Goal: Task Accomplishment & Management: Complete application form

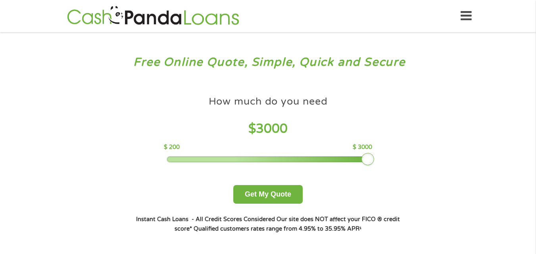
drag, startPoint x: 223, startPoint y: 159, endPoint x: 365, endPoint y: 158, distance: 141.7
click at [365, 158] on div at bounding box center [367, 159] width 13 height 13
click at [274, 194] on button "Get My Quote" at bounding box center [267, 194] width 69 height 19
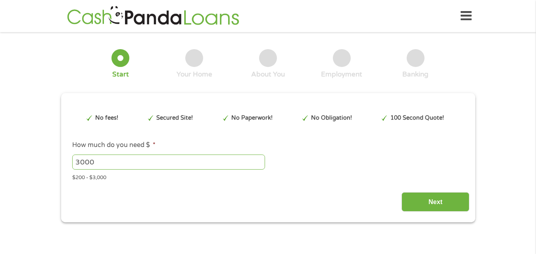
type input "EAIaIQobChMIuPHMmMuFjwMVz8KfCR1QHxX6EAAYAiADEgIf2fD_BwE"
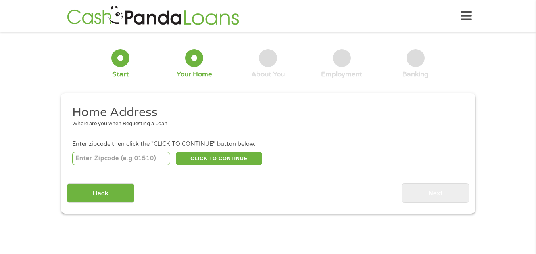
click at [131, 161] on input "number" at bounding box center [121, 158] width 98 height 13
type input "33322"
click at [224, 158] on button "CLICK TO CONTINUE" at bounding box center [219, 158] width 87 height 13
type input "33322"
type input "[GEOGRAPHIC_DATA]"
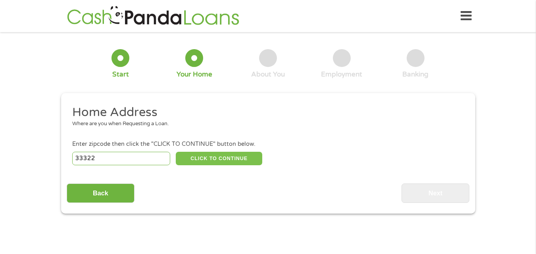
select select "[US_STATE]"
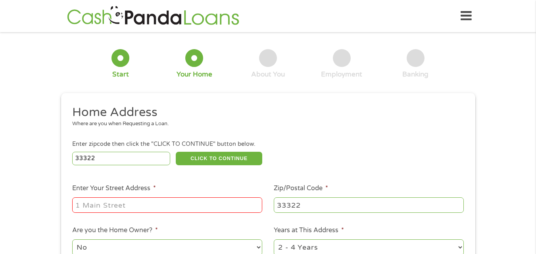
click at [112, 207] on input "Enter Your Street Address *" at bounding box center [167, 205] width 190 height 15
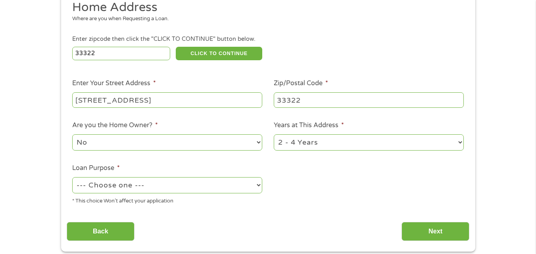
scroll to position [119, 0]
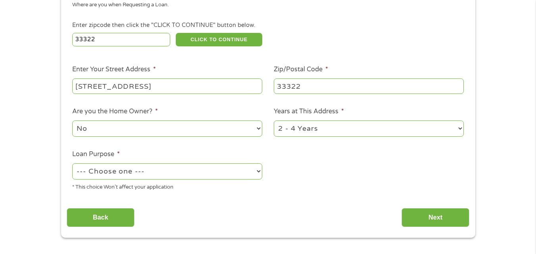
type input "[STREET_ADDRESS]"
click at [256, 173] on select "--- Choose one --- Pay Bills Debt Consolidation Home Improvement Major Purchase…" at bounding box center [167, 171] width 190 height 16
select select "other"
click at [72, 163] on select "--- Choose one --- Pay Bills Debt Consolidation Home Improvement Major Purchase…" at bounding box center [167, 171] width 190 height 16
click at [443, 223] on input "Next" at bounding box center [436, 217] width 68 height 19
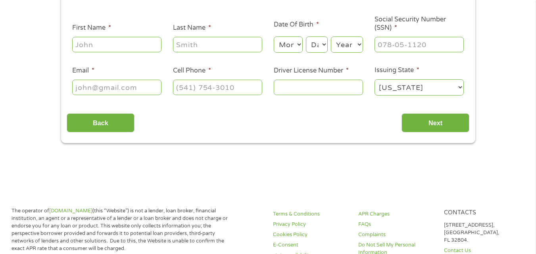
scroll to position [0, 0]
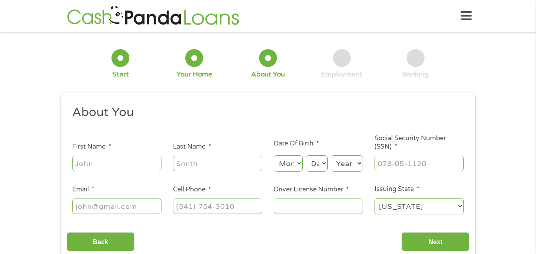
click at [134, 162] on input "First Name *" at bounding box center [116, 163] width 89 height 15
type input "[PERSON_NAME]"
click at [187, 158] on input "Last Name *" at bounding box center [217, 163] width 89 height 15
type input "Stagles"
click at [302, 161] on select "Month 1 2 3 4 5 6 7 8 9 10 11 12" at bounding box center [288, 164] width 29 height 16
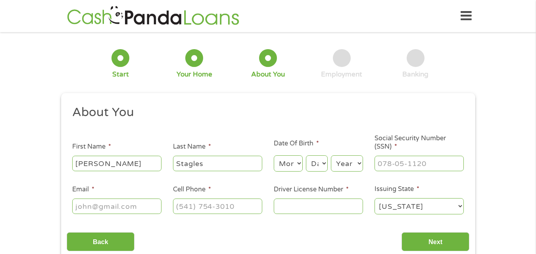
select select "1"
click at [274, 156] on select "Month 1 2 3 4 5 6 7 8 9 10 11 12" at bounding box center [288, 164] width 29 height 16
click at [323, 161] on select "Day 1 2 3 4 5 6 7 8 9 10 11 12 13 14 15 16 17 18 19 20 21 22 23 24 25 26 27 28 …" at bounding box center [316, 164] width 21 height 16
select select "14"
click at [306, 156] on select "Day 1 2 3 4 5 6 7 8 9 10 11 12 13 14 15 16 17 18 19 20 21 22 23 24 25 26 27 28 …" at bounding box center [316, 164] width 21 height 16
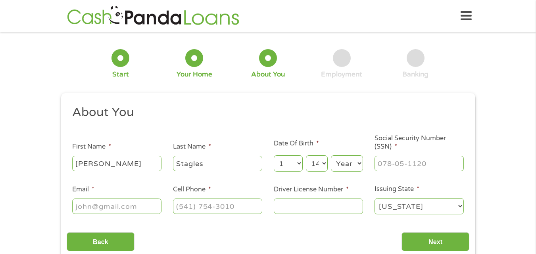
click at [357, 163] on select "Year [DATE] 2006 2005 2004 2003 2002 2001 2000 1999 1998 1997 1996 1995 1994 19…" at bounding box center [347, 164] width 32 height 16
select select "1953"
click at [331, 156] on select "Year [DATE] 2006 2005 2004 2003 2002 2001 2000 1999 1998 1997 1996 1995 1994 19…" at bounding box center [347, 164] width 32 height 16
click at [416, 167] on input "___-__-____" at bounding box center [419, 163] width 89 height 15
type input "297-50-6194"
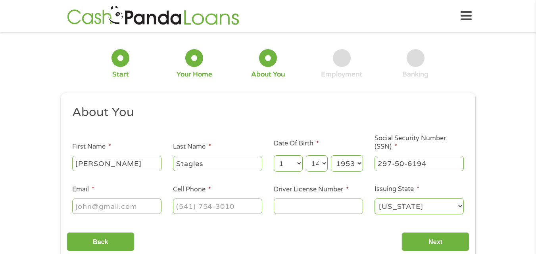
click at [144, 208] on input "Email *" at bounding box center [116, 206] width 89 height 15
type input "[EMAIL_ADDRESS][DOMAIN_NAME]"
click at [235, 208] on input "(___) ___-____" at bounding box center [217, 206] width 89 height 15
click at [187, 208] on input "(___) ___-___9" at bounding box center [217, 206] width 89 height 15
click at [237, 206] on input "(___) ___-___9" at bounding box center [217, 206] width 89 height 15
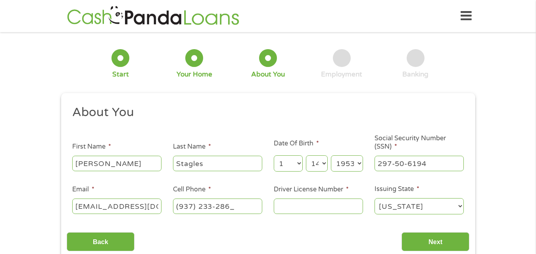
type input "[PHONE_NUMBER]"
click at [331, 203] on input "Driver License Number *" at bounding box center [318, 206] width 89 height 15
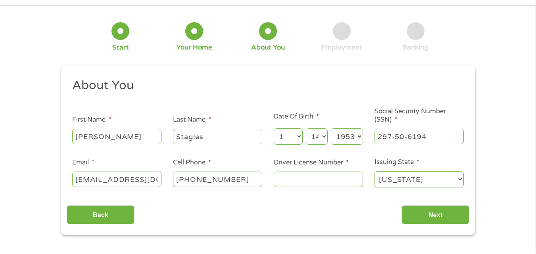
scroll to position [40, 0]
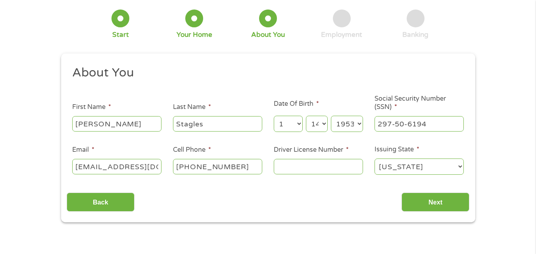
click at [308, 168] on input "Driver License Number *" at bounding box center [318, 166] width 89 height 15
type input "S324-524-53-514-0"
click at [441, 206] on input "Next" at bounding box center [436, 202] width 68 height 19
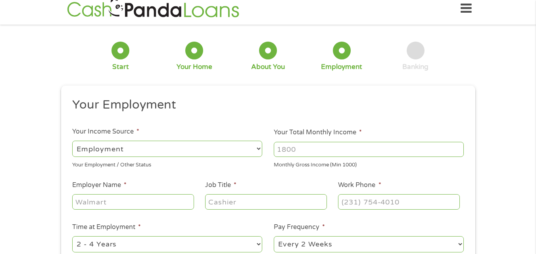
scroll to position [0, 0]
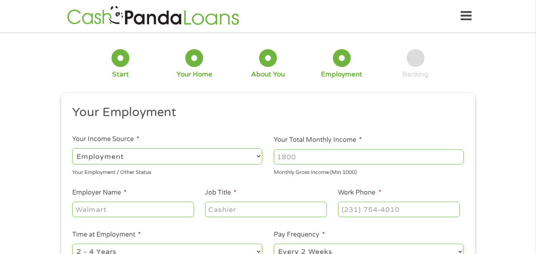
click at [259, 154] on select "--- Choose one --- Employment [DEMOGRAPHIC_DATA] Benefits" at bounding box center [167, 156] width 190 height 16
select select "benefits"
click at [72, 148] on select "--- Choose one --- Employment [DEMOGRAPHIC_DATA] Benefits" at bounding box center [167, 156] width 190 height 16
type input "Other"
type input "[PHONE_NUMBER]"
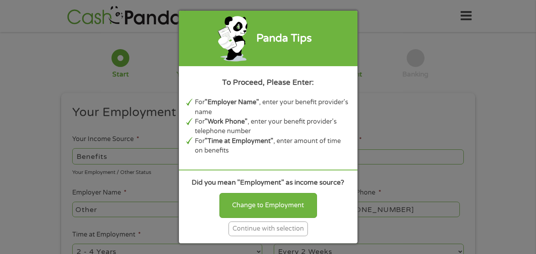
click at [288, 230] on div "Continue with selection" at bounding box center [268, 229] width 79 height 15
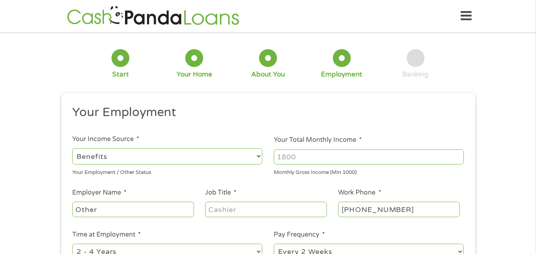
click at [365, 156] on input "Your Total Monthly Income *" at bounding box center [369, 157] width 190 height 15
type input "1"
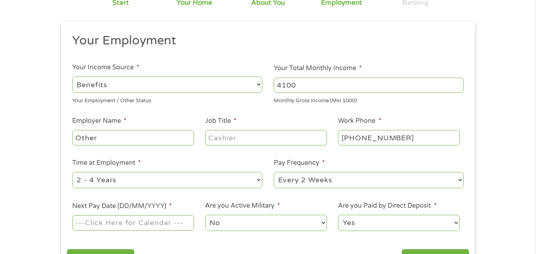
scroll to position [79, 0]
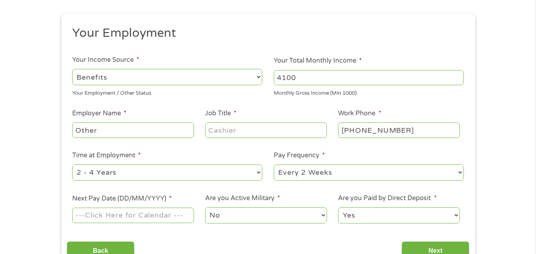
type input "4100"
click at [188, 133] on input "Other" at bounding box center [132, 130] width 121 height 15
click at [243, 133] on input "Job Title *" at bounding box center [265, 130] width 121 height 15
type input "Retired"
click at [106, 130] on input "Other" at bounding box center [132, 130] width 121 height 15
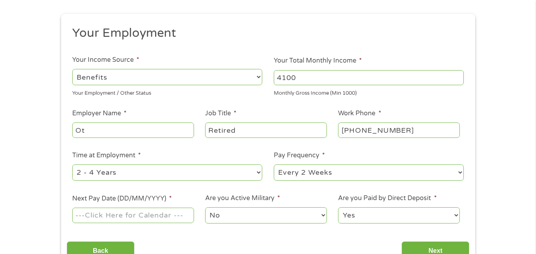
type input "O"
type input "Benefits"
click at [460, 173] on select "--- Choose one --- Every 2 Weeks Every Week Monthly Semi-Monthly" at bounding box center [369, 173] width 190 height 16
select select "monthly"
click at [274, 165] on select "--- Choose one --- Every 2 Weeks Every Week Monthly Semi-Monthly" at bounding box center [369, 173] width 190 height 16
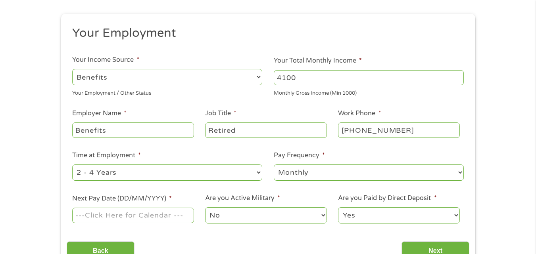
click at [258, 173] on select "--- Choose one --- 1 Year or less 1 - 2 Years 2 - 4 Years Over 4 Years" at bounding box center [167, 173] width 190 height 16
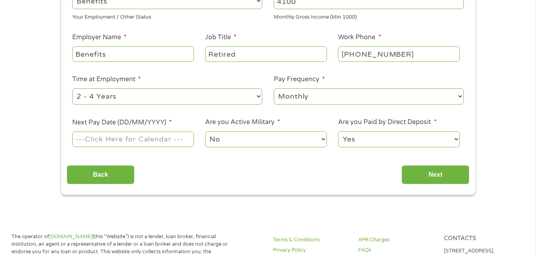
scroll to position [159, 0]
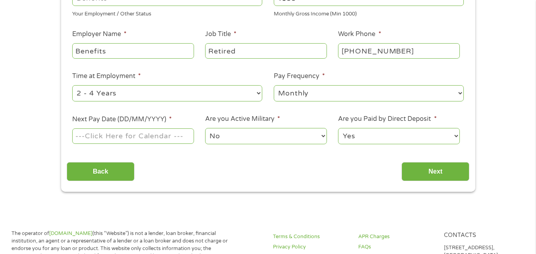
click at [257, 93] on select "--- Choose one --- 1 Year or less 1 - 2 Years 2 - 4 Years Over 4 Years" at bounding box center [167, 93] width 190 height 16
select select "60months"
click at [72, 85] on select "--- Choose one --- 1 Year or less 1 - 2 Years 2 - 4 Years Over 4 Years" at bounding box center [167, 93] width 190 height 16
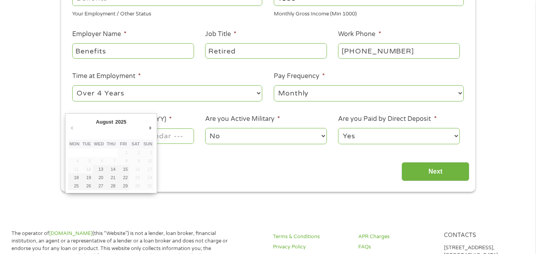
click at [181, 136] on input "Next Pay Date (DD/MM/YYYY) *" at bounding box center [132, 136] width 121 height 15
type input "[DATE]"
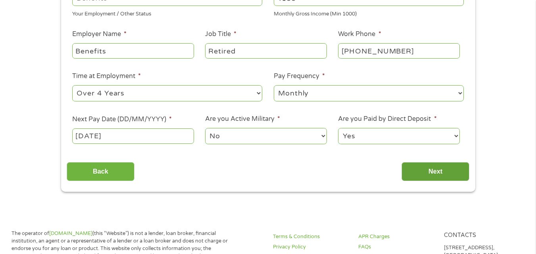
click at [440, 173] on input "Next" at bounding box center [436, 171] width 68 height 19
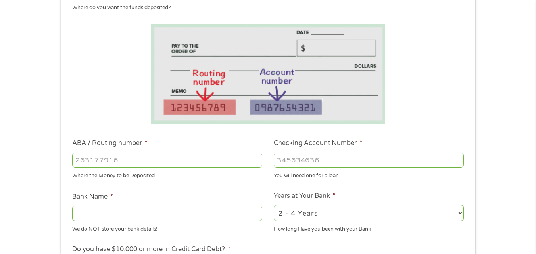
scroll to position [119, 0]
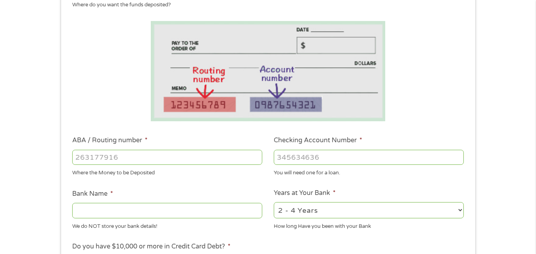
click at [194, 160] on input "ABA / Routing number *" at bounding box center [167, 157] width 190 height 15
click at [190, 156] on input "ABA / Routing number *" at bounding box center [167, 157] width 190 height 15
click at [163, 160] on input "ABA / Routing number *" at bounding box center [167, 157] width 190 height 15
type input "222371863"
type input "ESL FEDERAL CREDIT UNION"
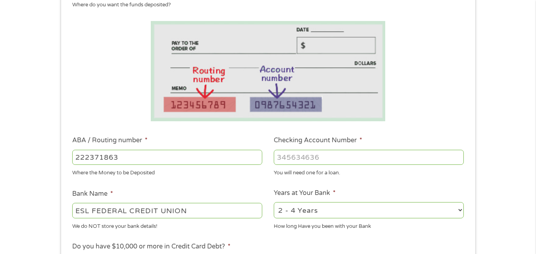
type input "222371863"
click at [326, 158] on input "Checking Account Number *" at bounding box center [369, 157] width 190 height 15
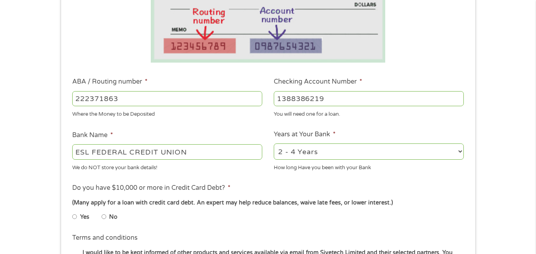
scroll to position [198, 0]
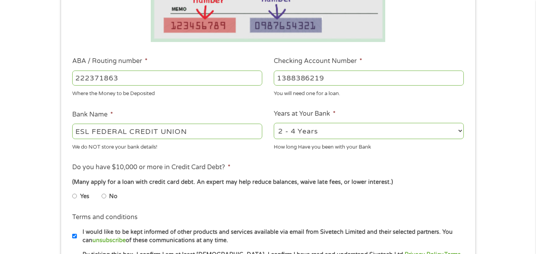
type input "1388386219"
click at [458, 130] on select "2 - 4 Years 6 - 12 Months 1 - 2 Years Over 4 Years" at bounding box center [369, 131] width 190 height 16
select select "60months"
click at [274, 123] on select "2 - 4 Years 6 - 12 Months 1 - 2 Years Over 4 Years" at bounding box center [369, 131] width 190 height 16
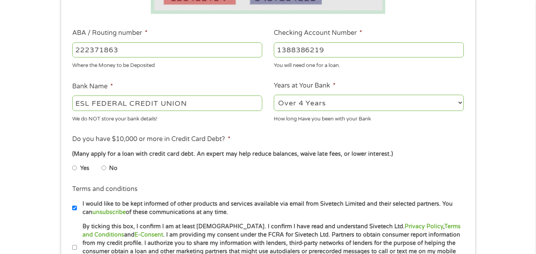
scroll to position [238, 0]
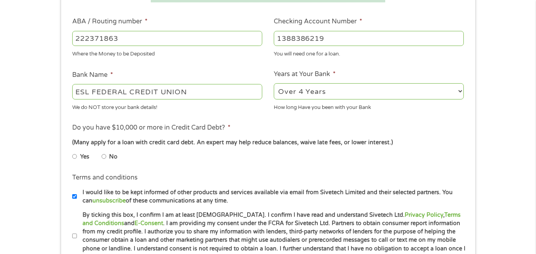
click at [104, 158] on input "No" at bounding box center [104, 156] width 5 height 13
radio input "true"
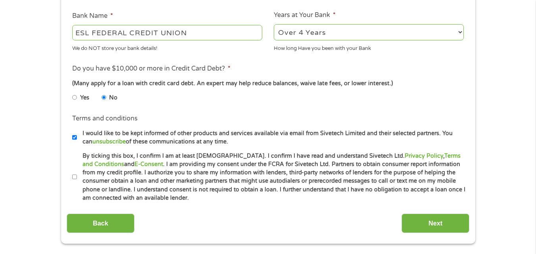
scroll to position [317, 0]
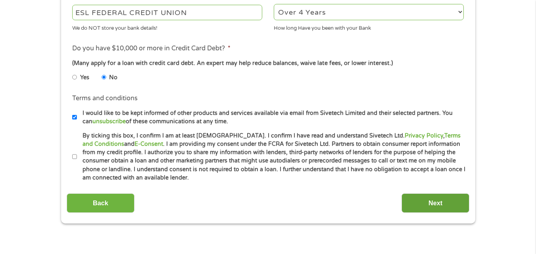
click at [441, 203] on input "Next" at bounding box center [436, 203] width 68 height 19
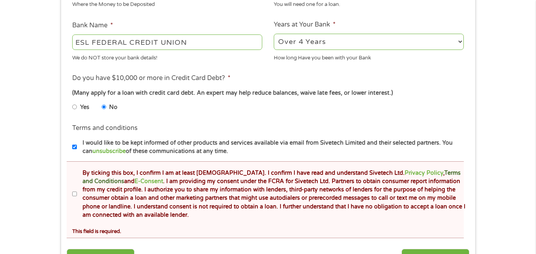
click at [411, 173] on link "Terms and Conditions" at bounding box center [272, 177] width 378 height 15
click at [74, 194] on input "By ticking this box, I confirm I am at least [DEMOGRAPHIC_DATA]. I confirm I ha…" at bounding box center [74, 194] width 5 height 13
checkbox input "true"
click at [74, 148] on input "I would like to be kept informed of other products and services available via e…" at bounding box center [74, 147] width 5 height 13
checkbox input "false"
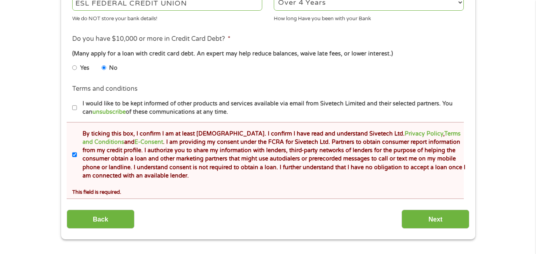
scroll to position [357, 0]
click at [438, 221] on input "Next" at bounding box center [436, 219] width 68 height 19
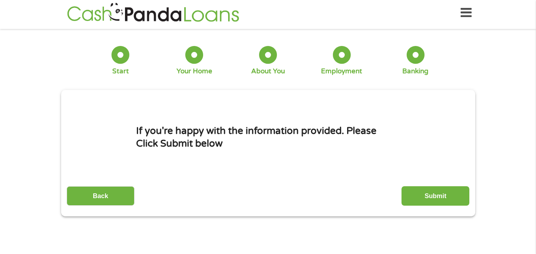
scroll to position [0, 0]
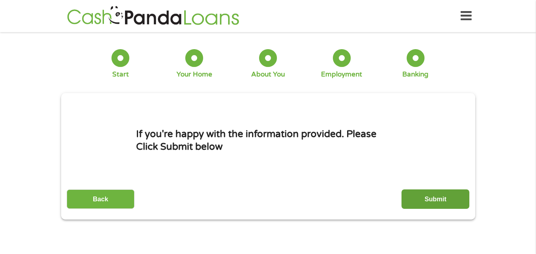
click at [431, 194] on input "Submit" at bounding box center [436, 199] width 68 height 19
